Goal: Communication & Community: Ask a question

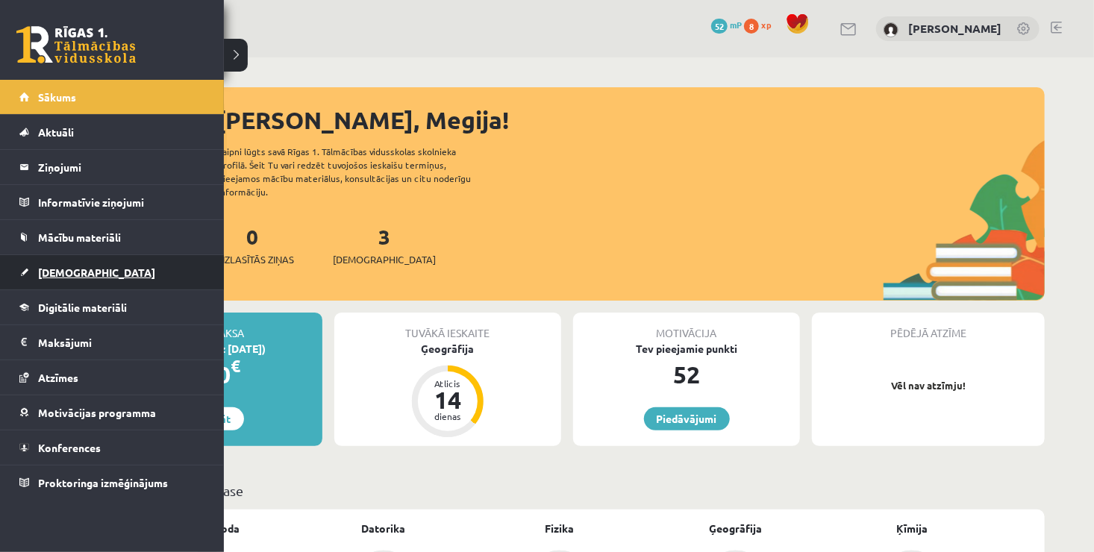
click at [49, 273] on span "[DEMOGRAPHIC_DATA]" at bounding box center [96, 272] width 117 height 13
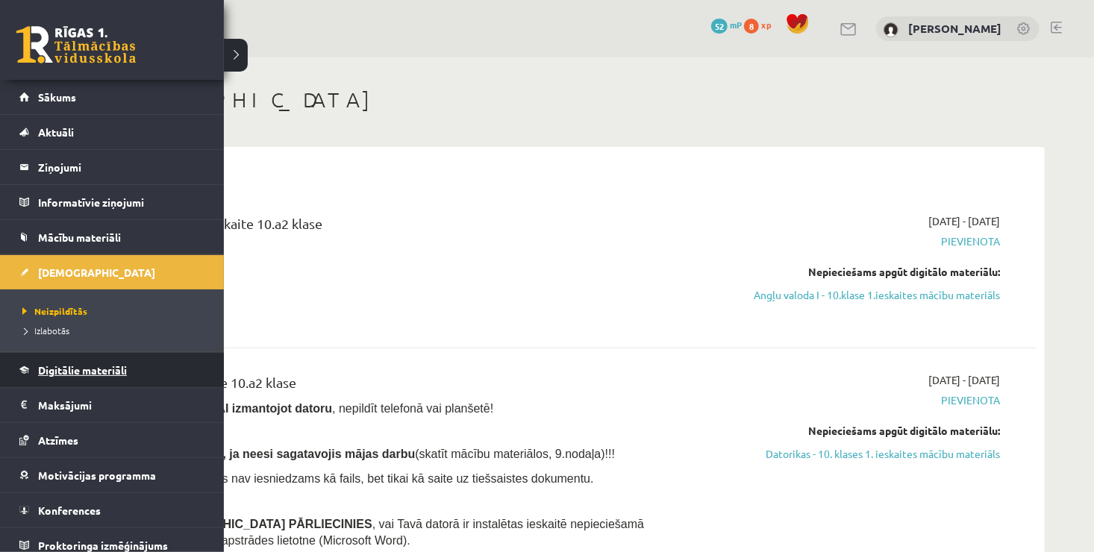
click at [83, 370] on span "Digitālie materiāli" at bounding box center [82, 370] width 89 height 13
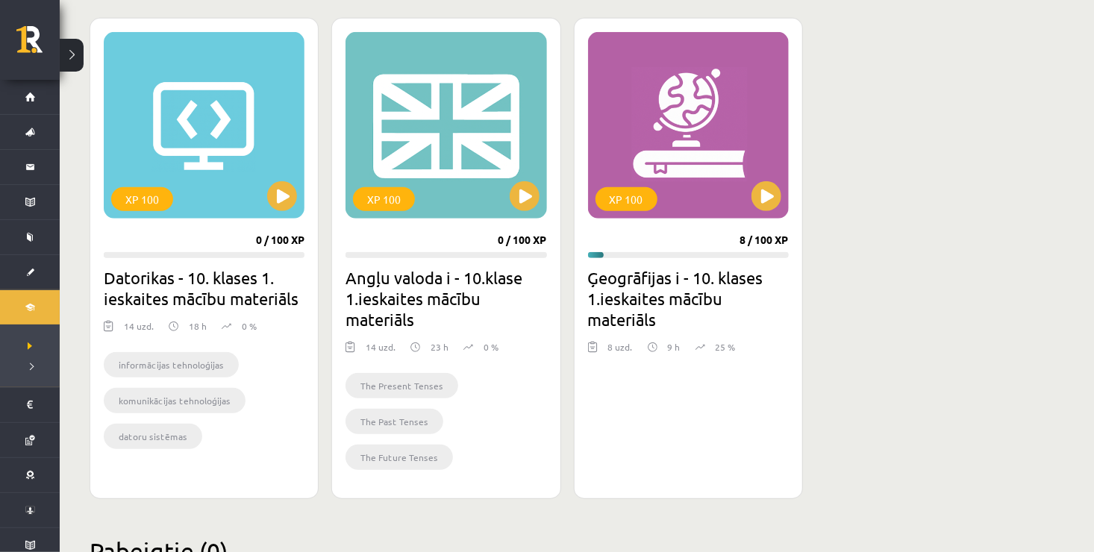
scroll to position [418, 0]
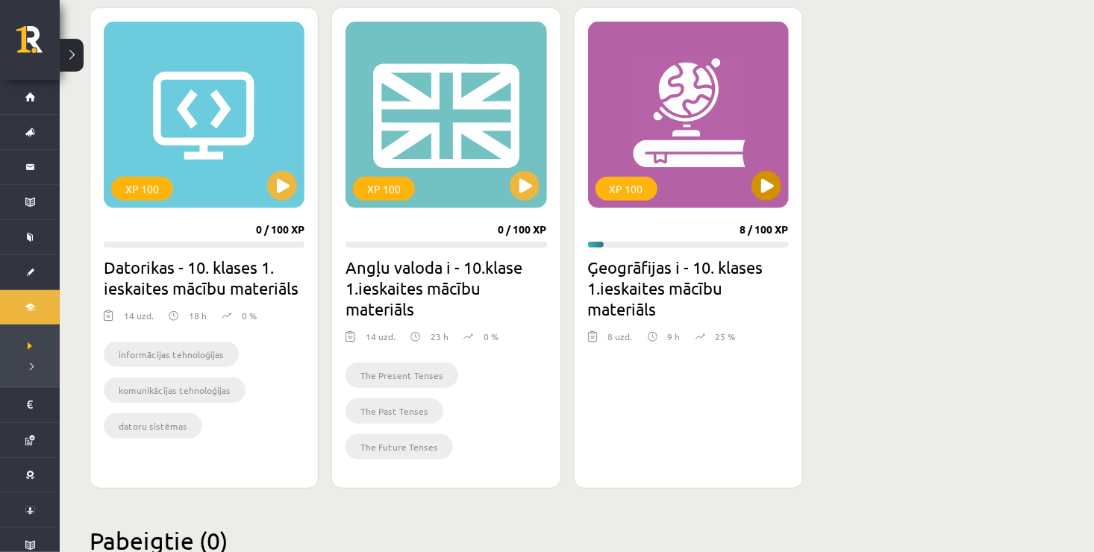
click at [673, 80] on div "XP 100" at bounding box center [688, 115] width 201 height 187
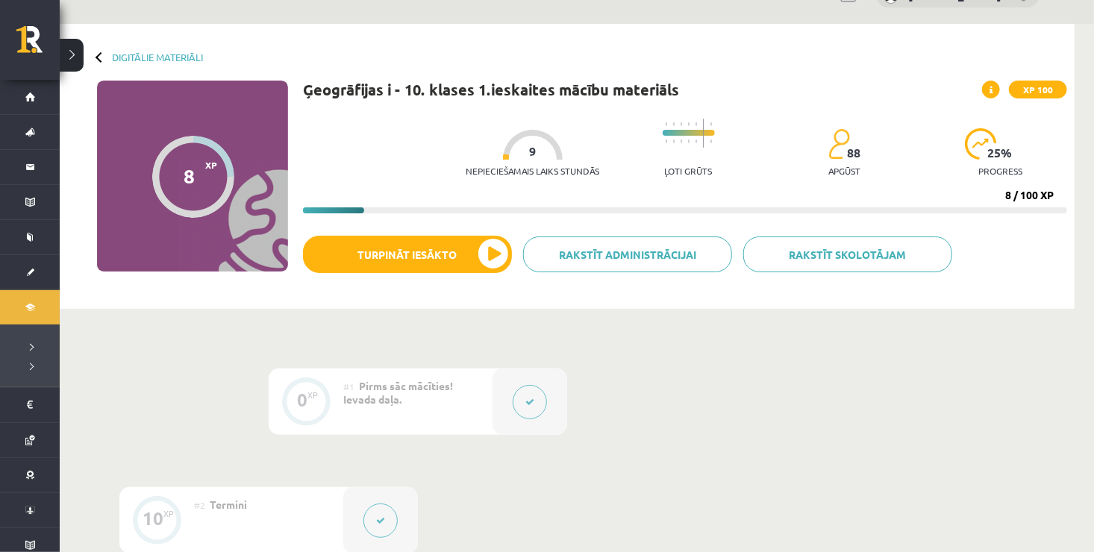
scroll to position [30, 0]
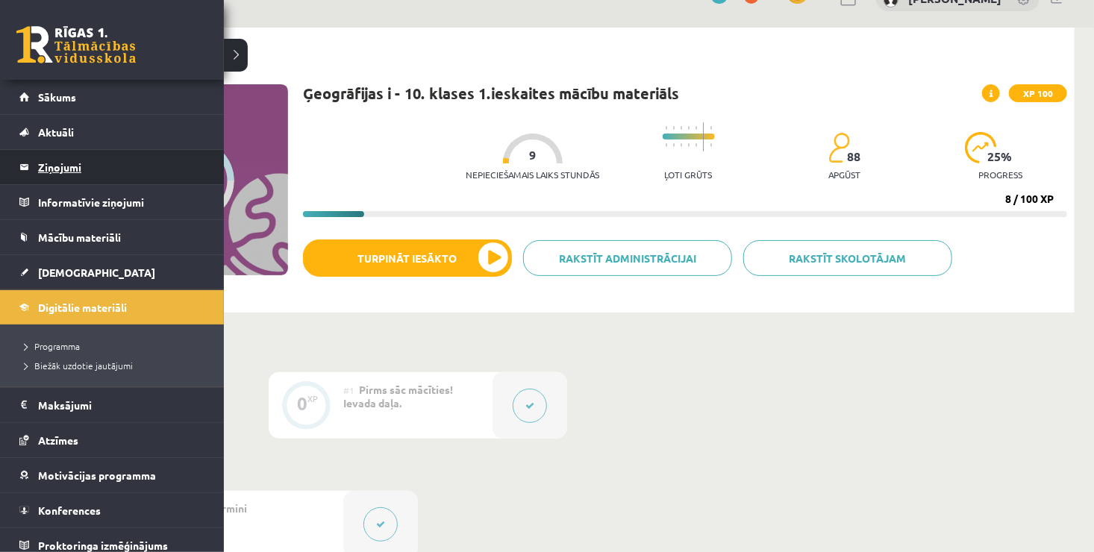
click at [72, 163] on legend "Ziņojumi 0" at bounding box center [121, 167] width 167 height 34
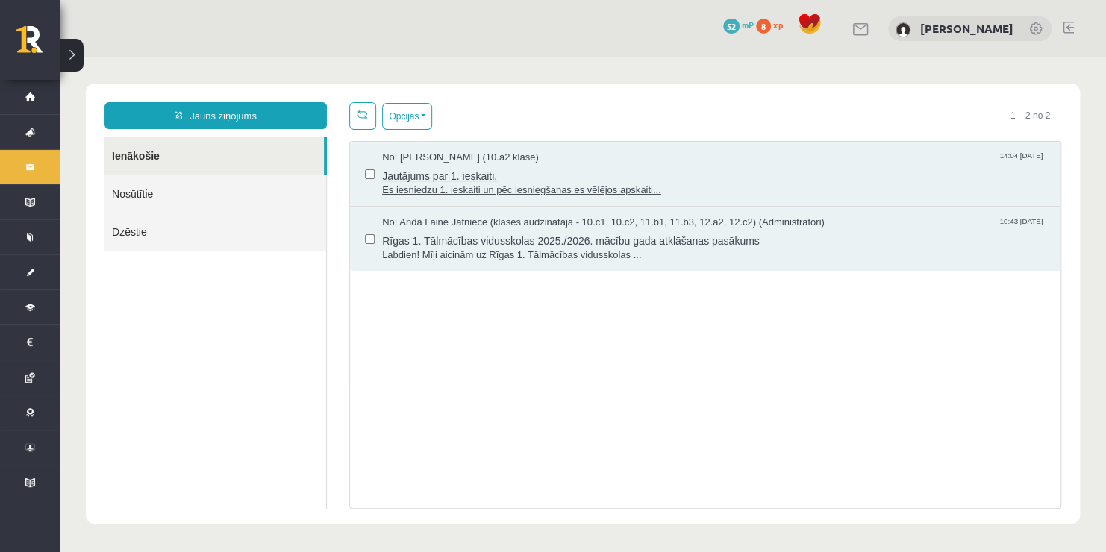
click at [457, 184] on span "Es iesniedzu 1. ieskaiti un pēc iesniegšanas es vēlējos apskaiti..." at bounding box center [714, 191] width 664 height 14
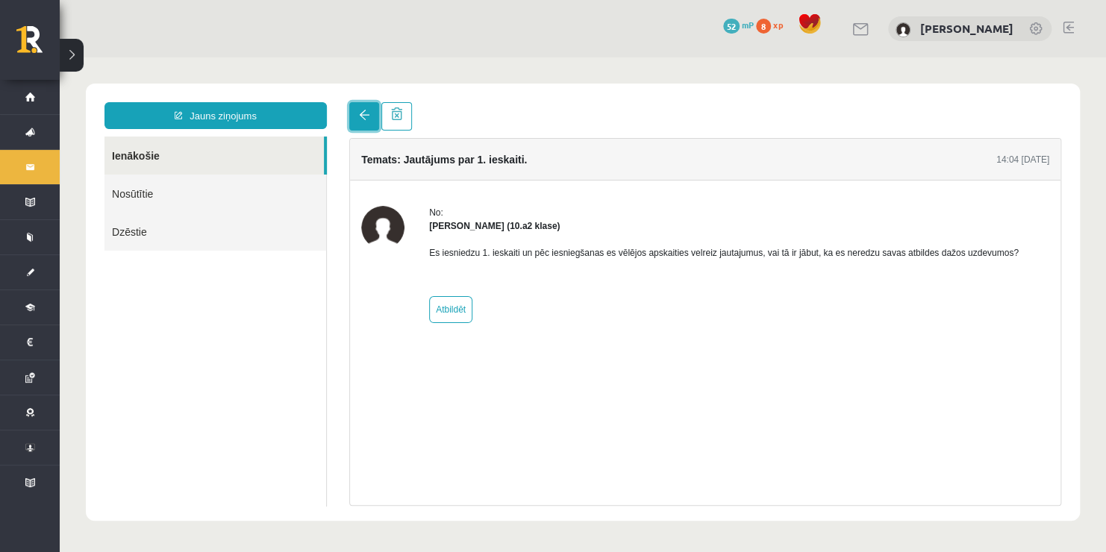
click at [364, 116] on span at bounding box center [364, 115] width 10 height 10
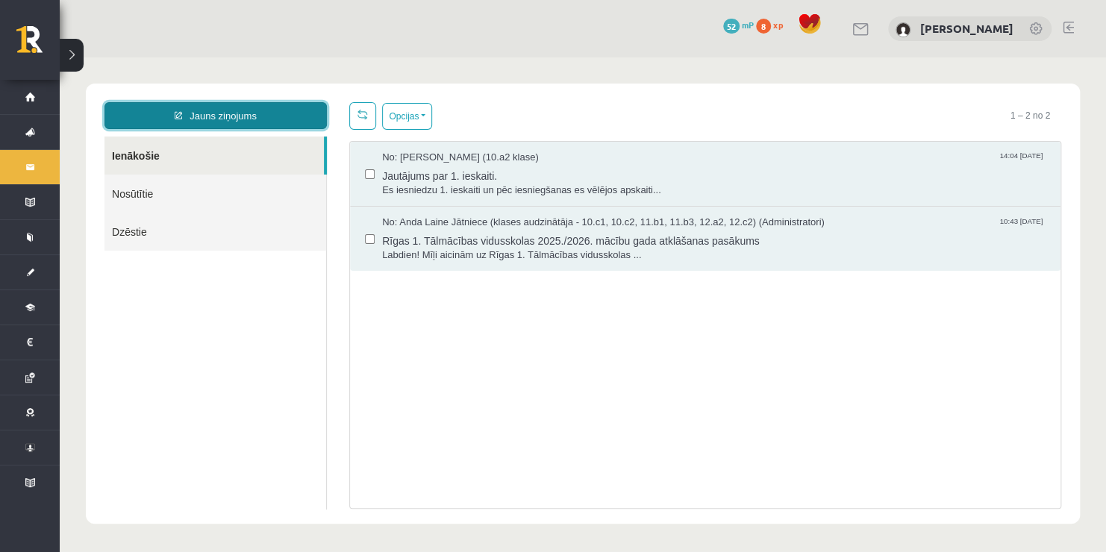
click at [265, 114] on link "Jauns ziņojums" at bounding box center [216, 115] width 222 height 27
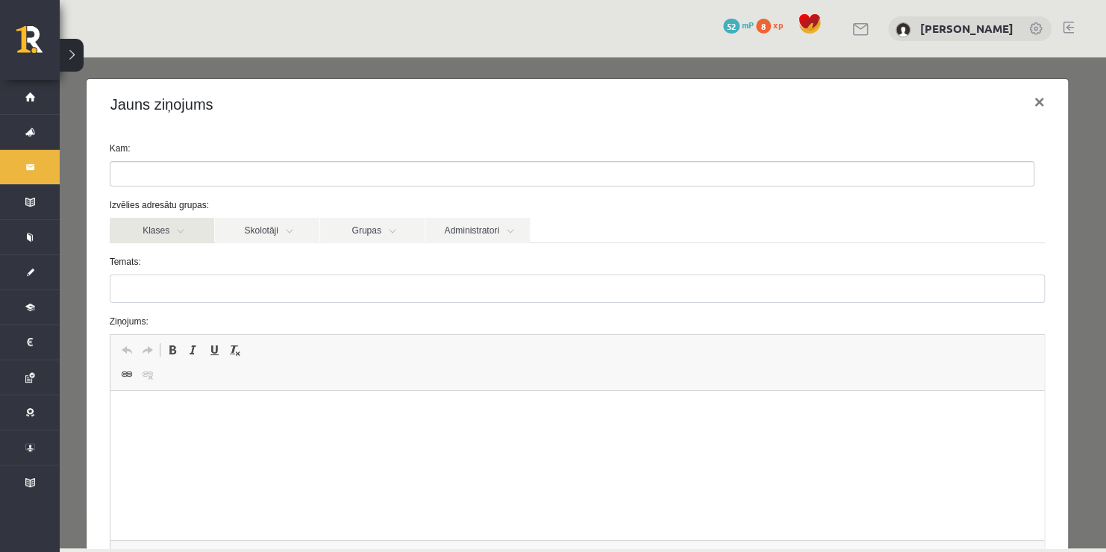
click at [189, 236] on link "Klases" at bounding box center [162, 230] width 105 height 25
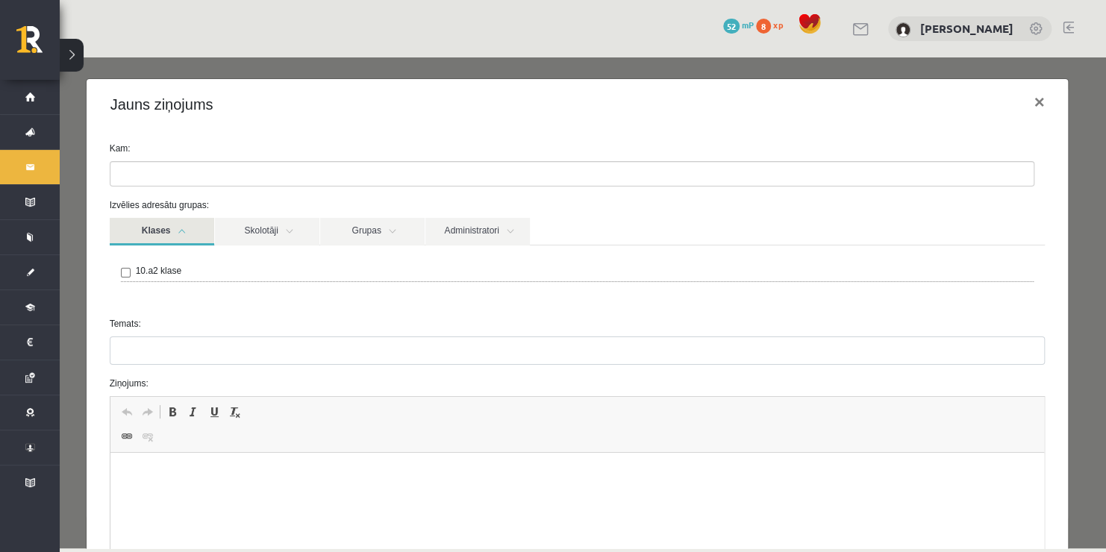
click at [187, 233] on link "Klases" at bounding box center [162, 232] width 105 height 28
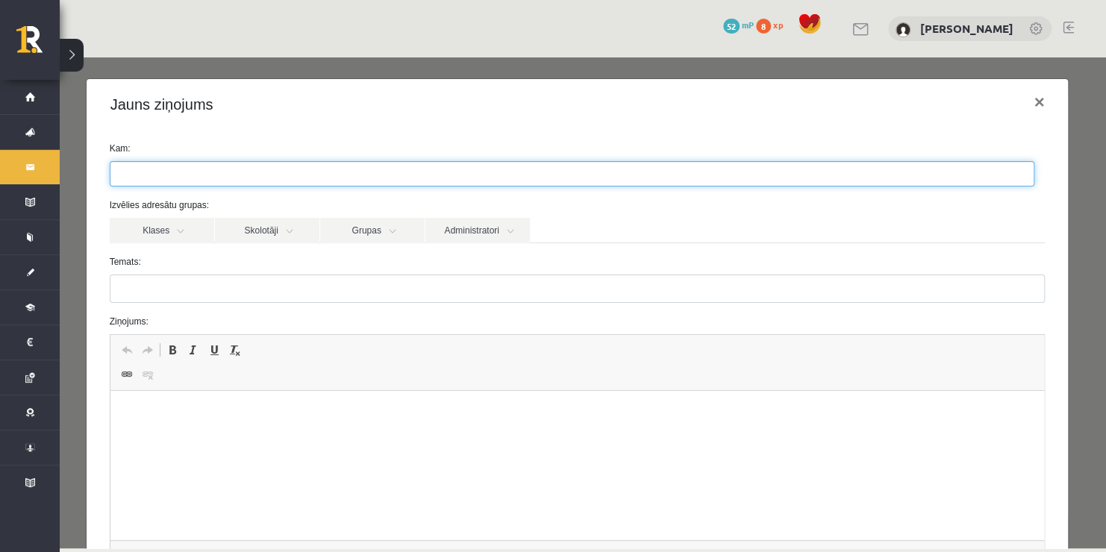
click at [183, 176] on ul at bounding box center [571, 174] width 923 height 24
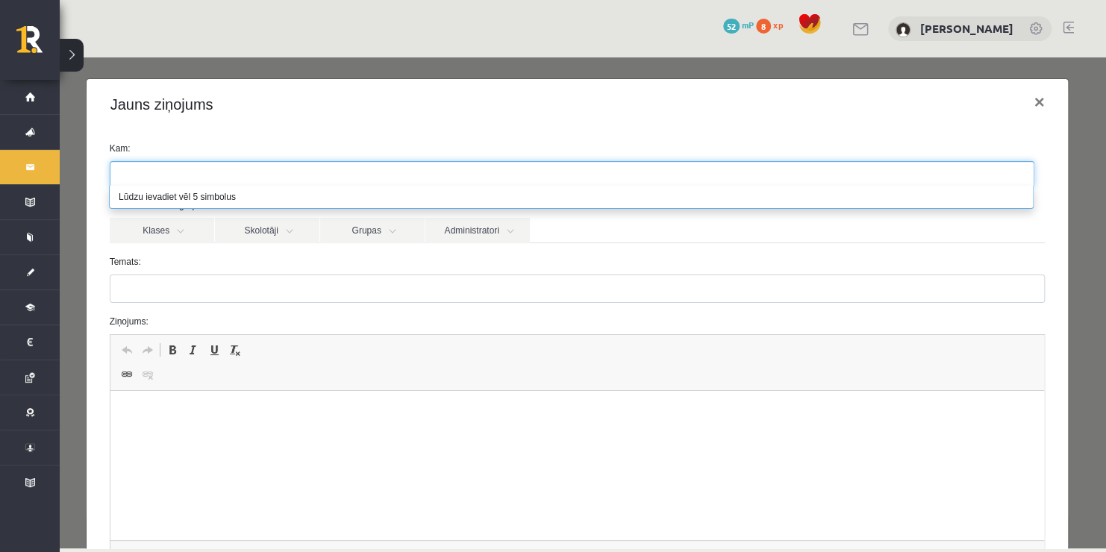
click at [182, 173] on ul at bounding box center [571, 174] width 923 height 24
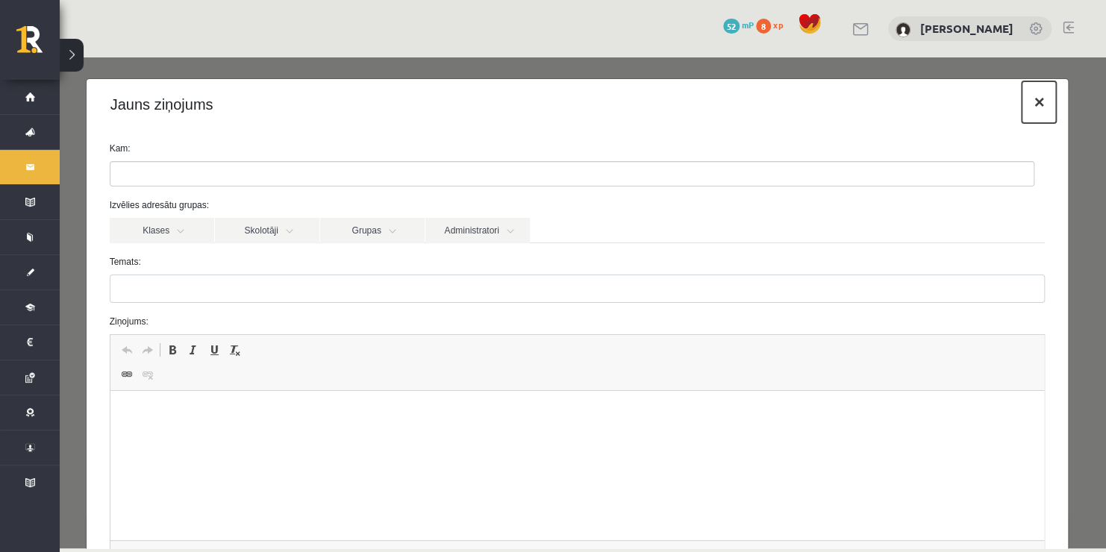
click at [1027, 105] on button "×" at bounding box center [1039, 102] width 34 height 42
